Goal: Task Accomplishment & Management: Manage account settings

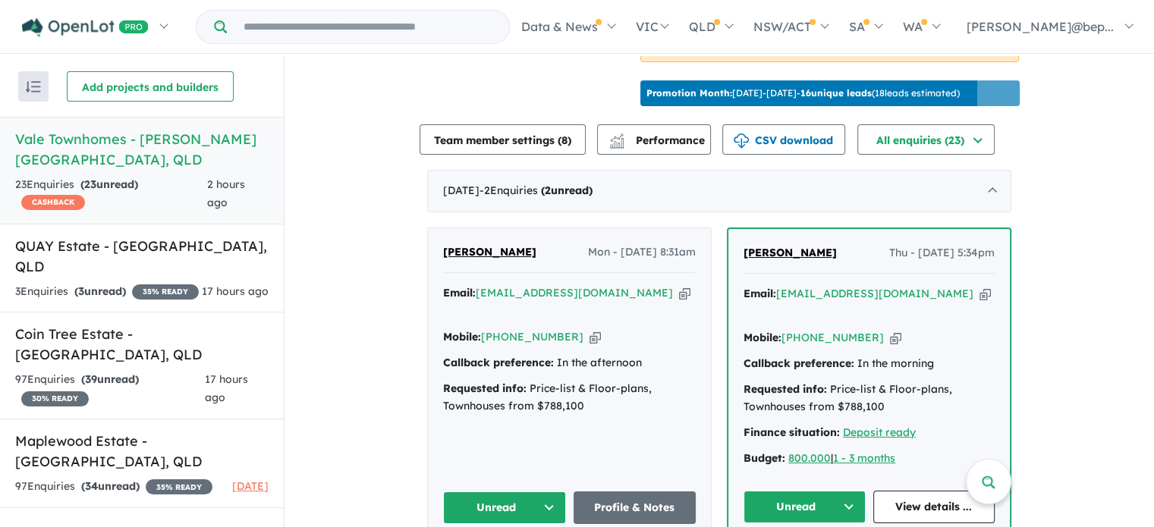
scroll to position [507, 0]
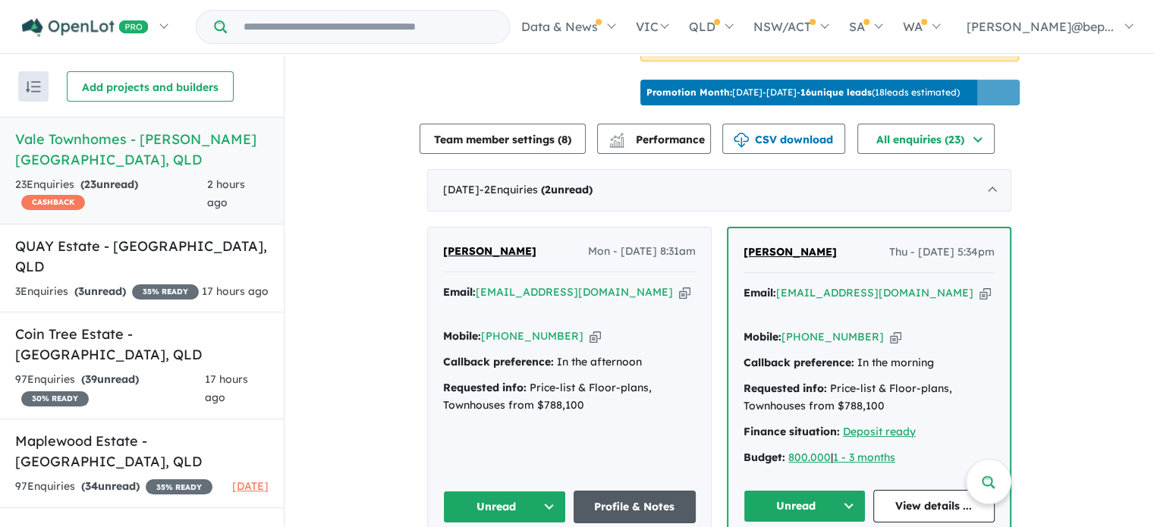
click at [631, 491] on link "Profile & Notes" at bounding box center [634, 507] width 123 height 33
click at [170, 283] on div "3 Enquir ies ( 3 unread) 35 % READY" at bounding box center [107, 292] width 184 height 18
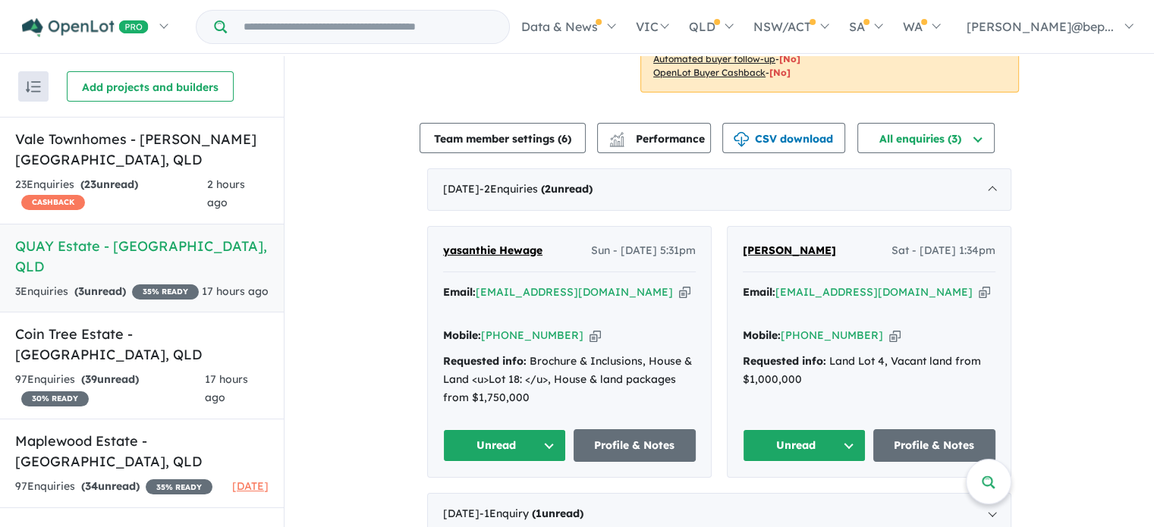
scroll to position [457, 0]
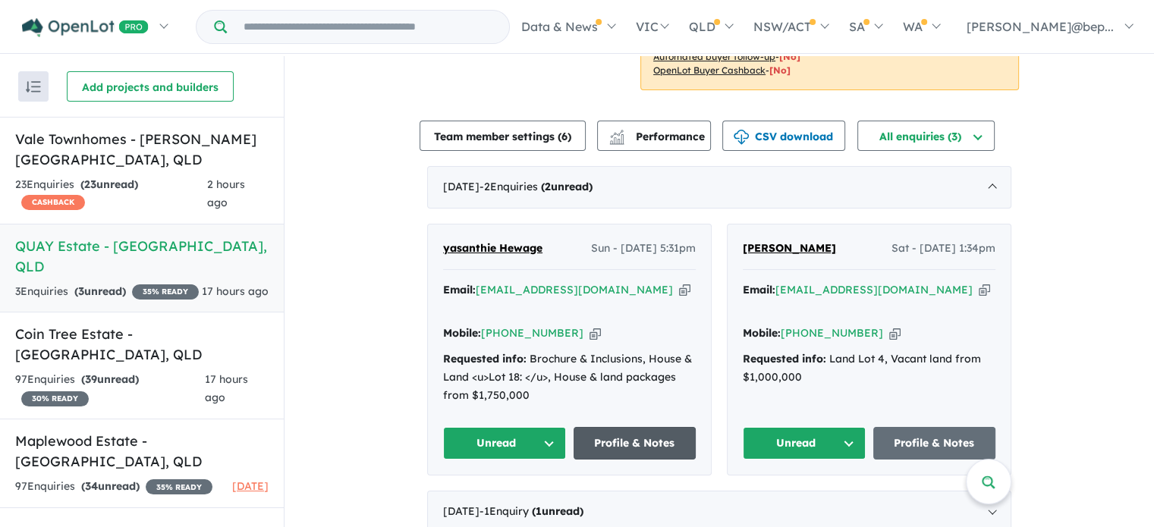
click at [662, 427] on link "Profile & Notes" at bounding box center [634, 443] width 123 height 33
click at [140, 371] on div "97 Enquir ies ( 39 unread) 30 % READY" at bounding box center [110, 389] width 190 height 36
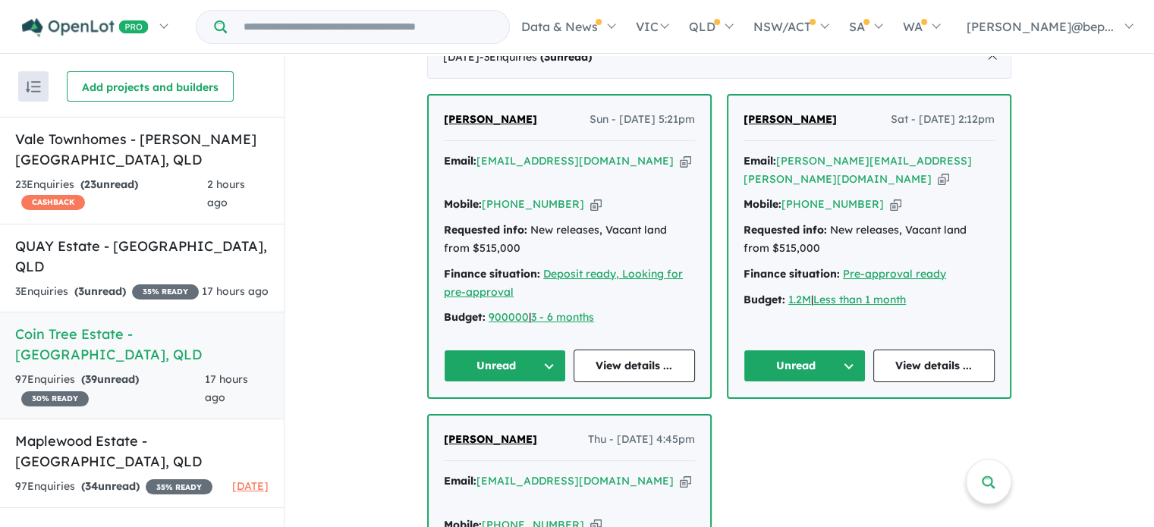
scroll to position [454, 0]
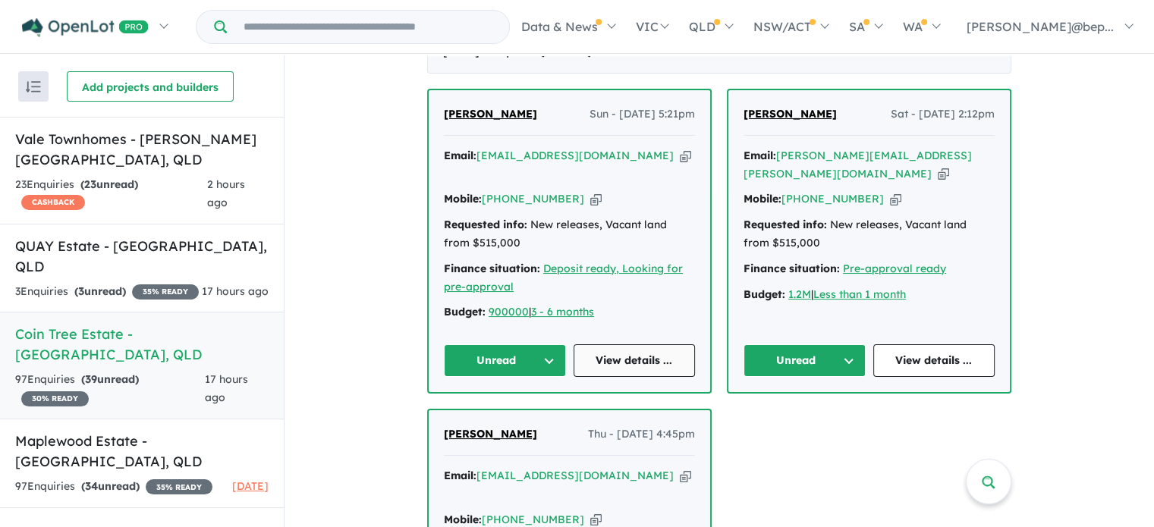
click at [627, 347] on link "View details ..." at bounding box center [634, 360] width 122 height 33
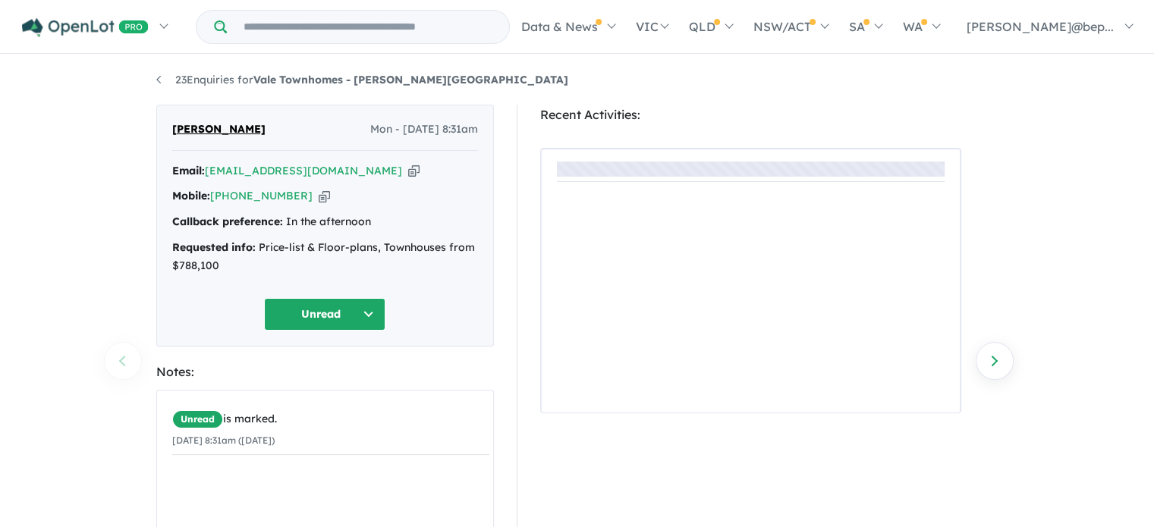
click at [408, 169] on icon "button" at bounding box center [413, 171] width 11 height 16
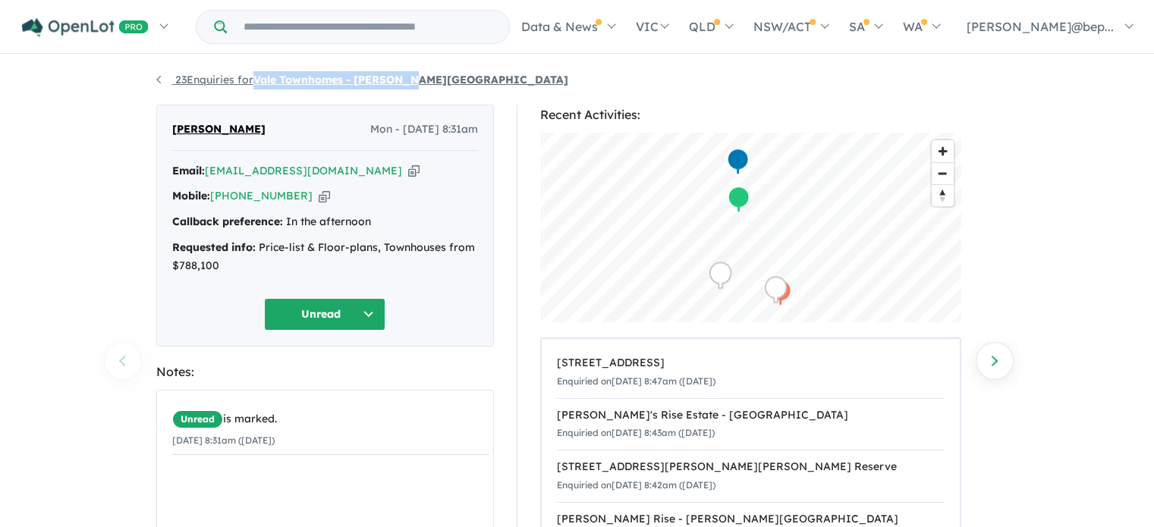
drag, startPoint x: 435, startPoint y: 77, endPoint x: 259, endPoint y: 83, distance: 175.3
click at [259, 83] on ul "23 Enquiries for Vale Townhomes - [PERSON_NAME][GEOGRAPHIC_DATA]" at bounding box center [577, 80] width 842 height 18
copy strong "Vale Townhomes - [PERSON_NAME][GEOGRAPHIC_DATA]"
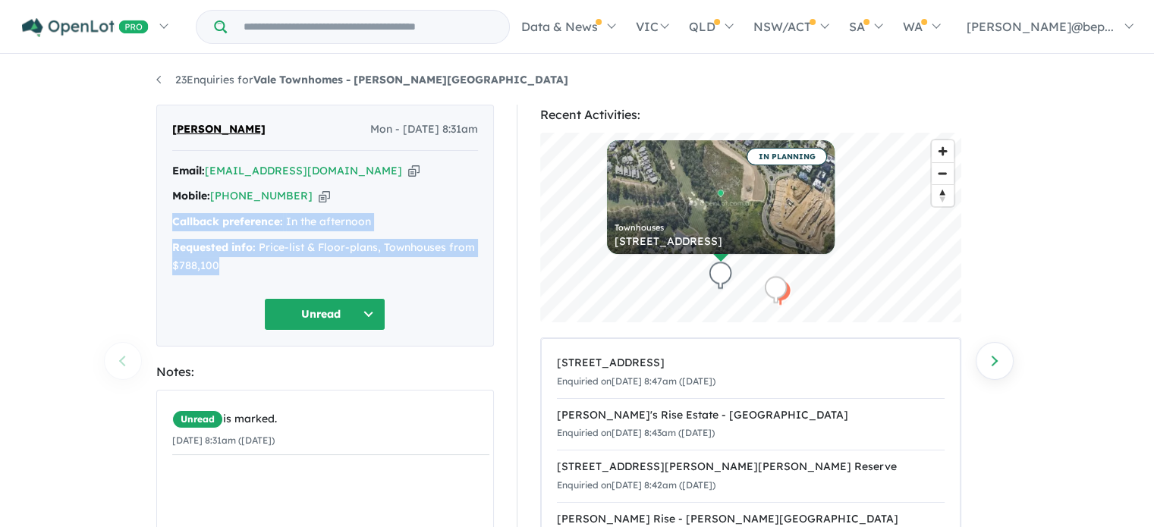
drag, startPoint x: 174, startPoint y: 220, endPoint x: 220, endPoint y: 262, distance: 61.7
click at [220, 262] on div "Email: [EMAIL_ADDRESS][DOMAIN_NAME] Copied! Mobile: [PHONE_NUMBER] Copied! Call…" at bounding box center [325, 222] width 306 height 121
copy div "Callback preference: In the afternoon Requested info: Price-list & Floor-plans,…"
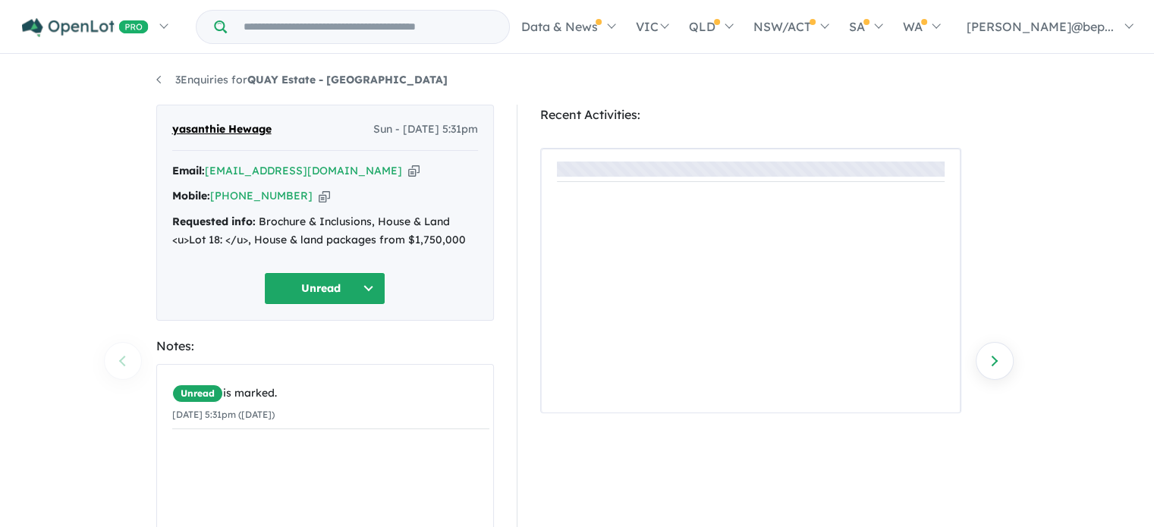
click at [408, 171] on icon "button" at bounding box center [413, 171] width 11 height 16
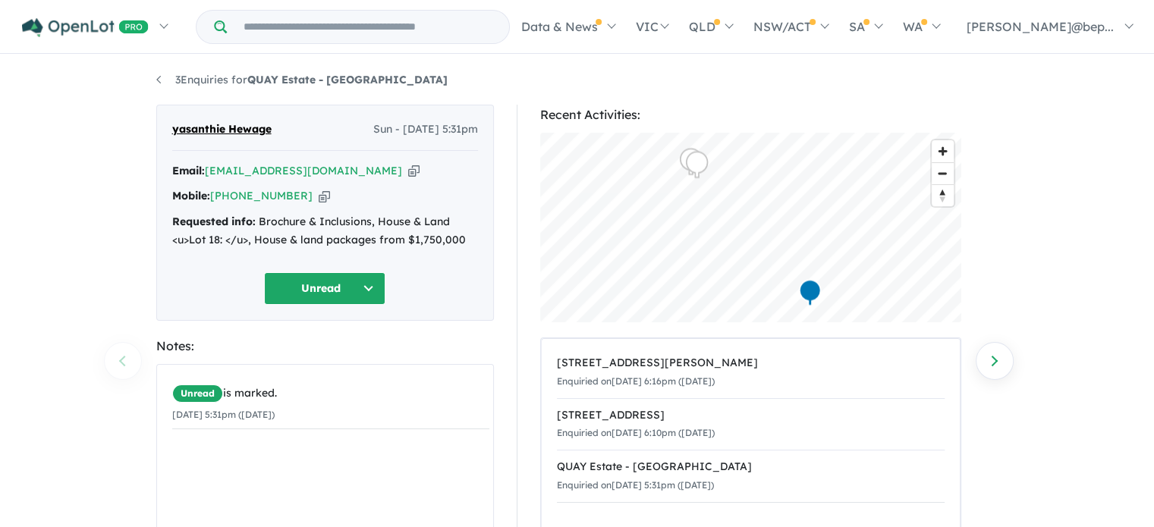
click at [319, 194] on icon "button" at bounding box center [324, 196] width 11 height 16
drag, startPoint x: 276, startPoint y: 130, endPoint x: 179, endPoint y: 127, distance: 97.1
click at [179, 127] on div "yasanthie Hewage Sun - 05/10/2025, 5:31pm" at bounding box center [325, 136] width 306 height 30
copy span "asanthie Hewage"
drag, startPoint x: 372, startPoint y: 85, endPoint x: 250, endPoint y: 79, distance: 121.5
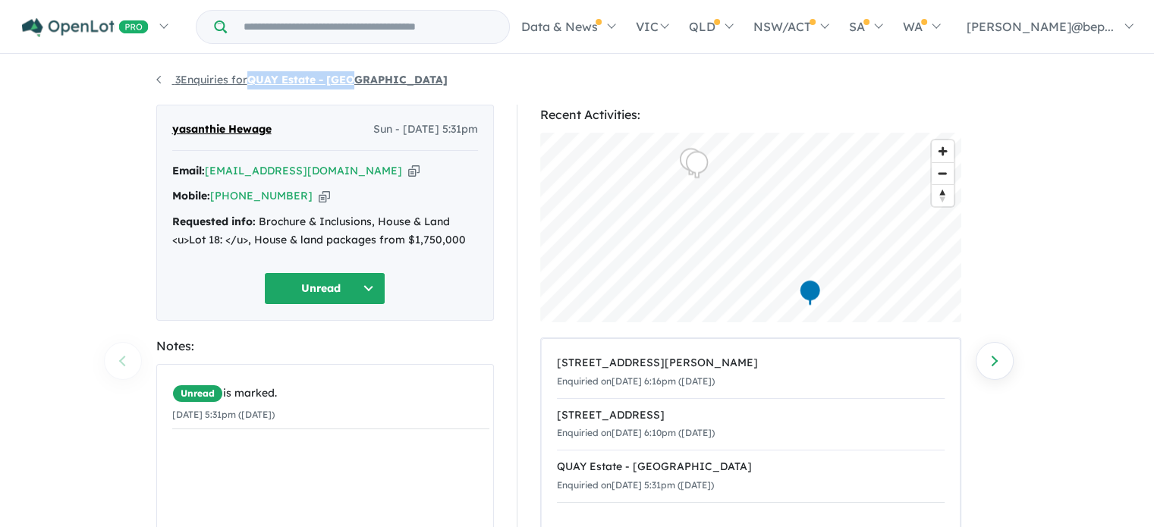
click at [250, 79] on ul "3 Enquiries for QUAY Estate - Lota" at bounding box center [577, 80] width 842 height 18
copy strong "QUAY Estate - Lota"
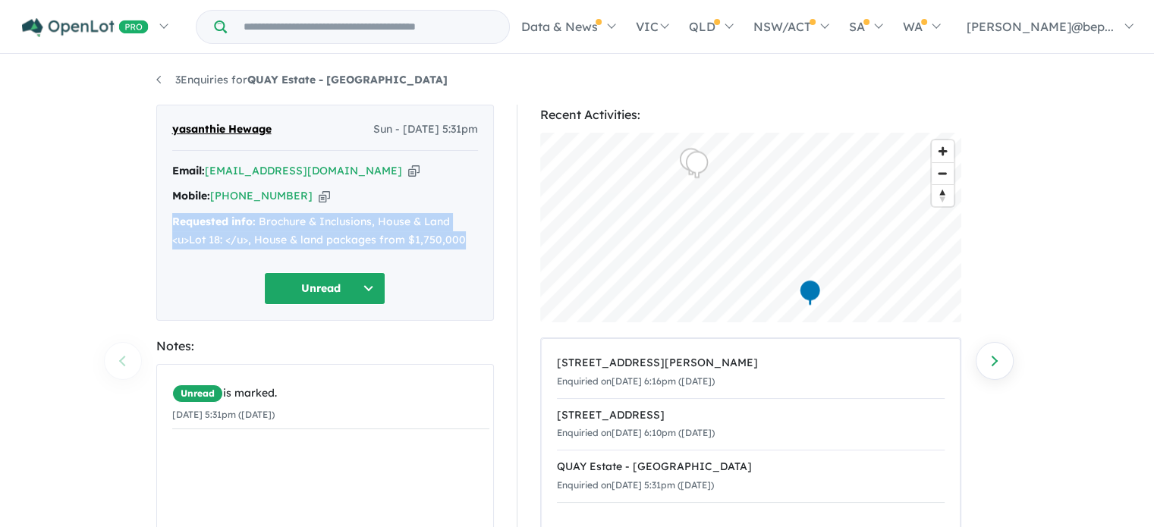
drag, startPoint x: 155, startPoint y: 224, endPoint x: 483, endPoint y: 236, distance: 327.9
click at [483, 236] on div "yasanthie Hewage Sun - 05/10/2025, 5:31pm Email: yasanthie@hotmail.com Copied! …" at bounding box center [325, 213] width 338 height 216
copy div "Requested info: Brochure & Inclusions, House & Land <u>Lot 18: </u>, House & la…"
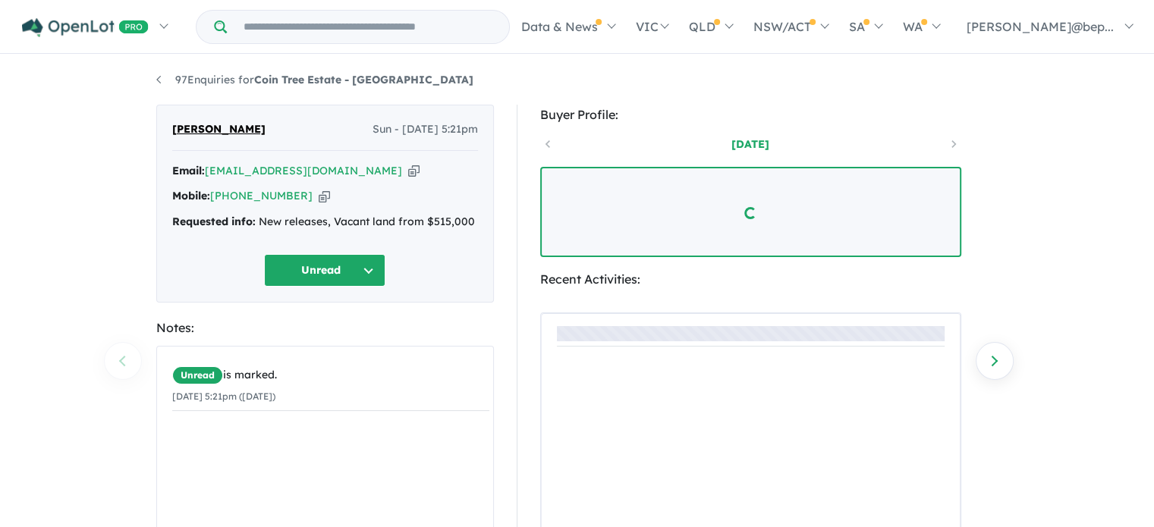
click at [408, 169] on icon "button" at bounding box center [413, 171] width 11 height 16
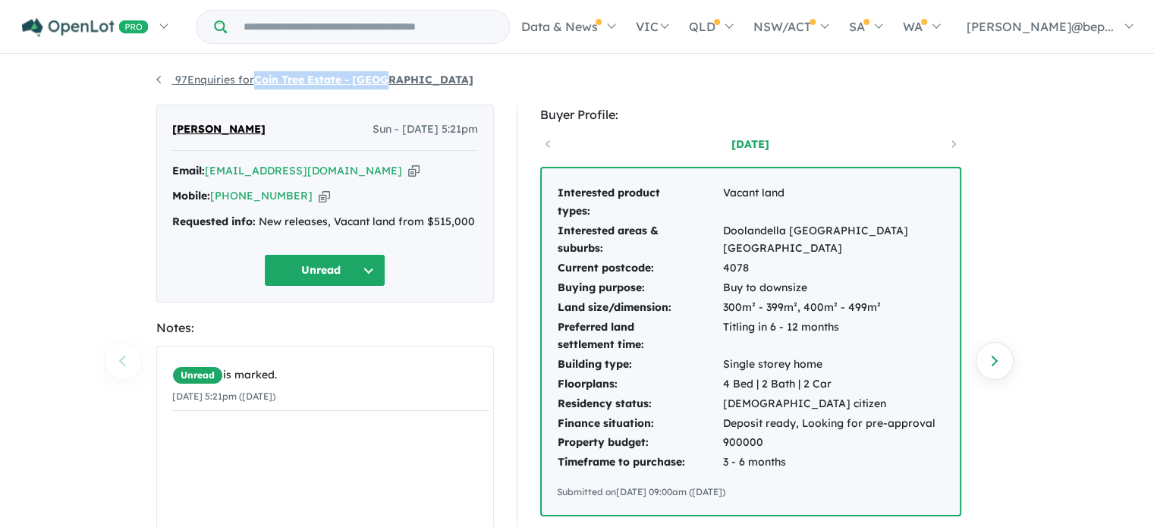
drag, startPoint x: 411, startPoint y: 83, endPoint x: 257, endPoint y: 81, distance: 154.0
click at [257, 81] on ul "97 Enquiries for Coin Tree Estate - Inala" at bounding box center [577, 80] width 842 height 18
copy strong "Coin Tree Estate - Inala"
click at [340, 219] on div "Requested info: New releases, Vacant land from $515,000" at bounding box center [325, 222] width 306 height 18
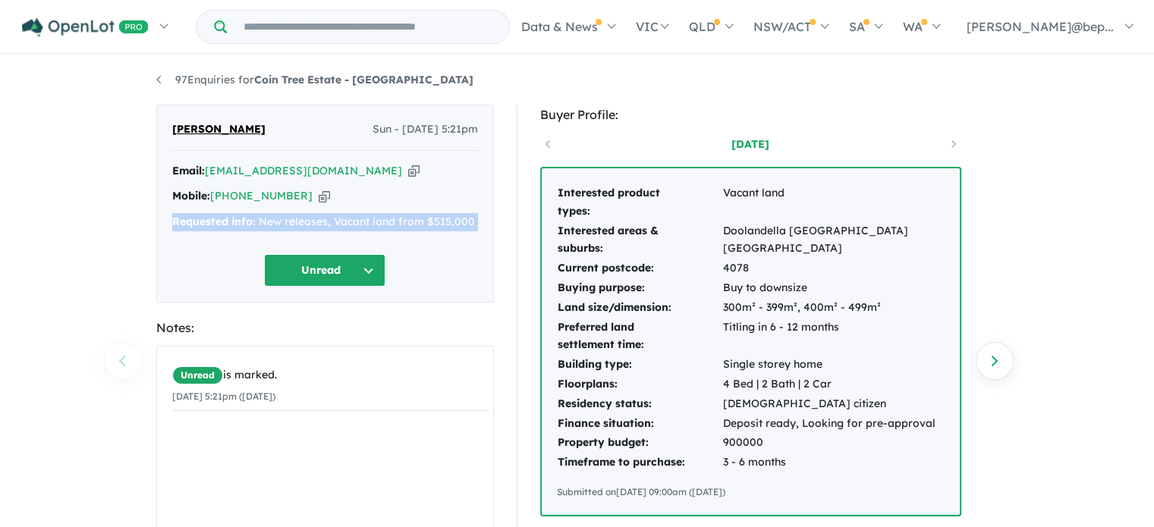
click at [340, 219] on div "Requested info: New releases, Vacant land from $515,000" at bounding box center [325, 222] width 306 height 18
copy div "Requested info: New releases, Vacant land from $515,000 Unread"
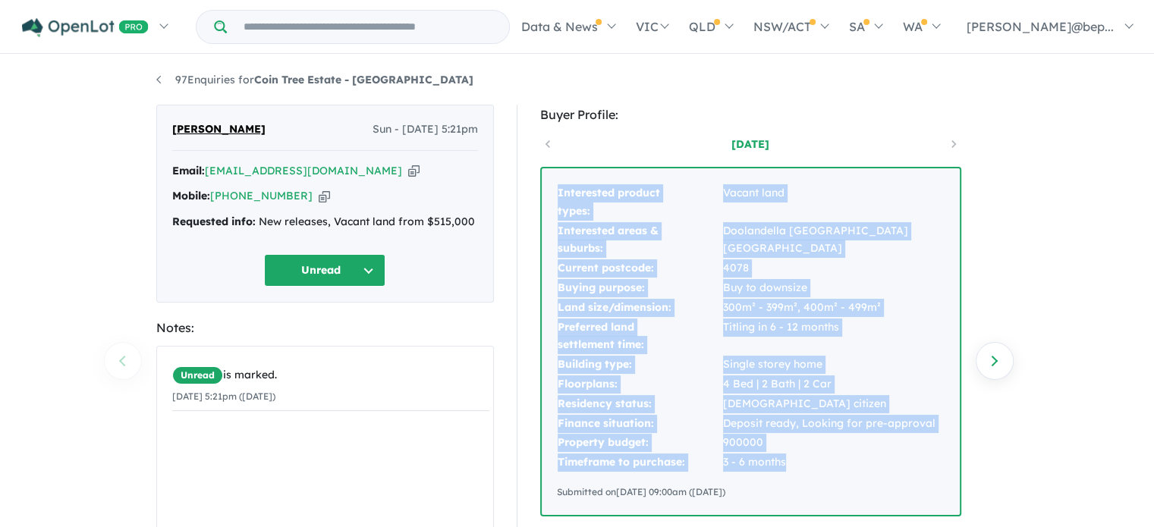
drag, startPoint x: 554, startPoint y: 187, endPoint x: 792, endPoint y: 470, distance: 368.7
click at [792, 470] on div "Interested product types: Vacant land Interested areas & suburbs: Doolandella C…" at bounding box center [751, 341] width 418 height 347
copy tbody "Interested product types: Vacant land Interested areas & suburbs: Doolandella C…"
